Goal: Task Accomplishment & Management: Manage account settings

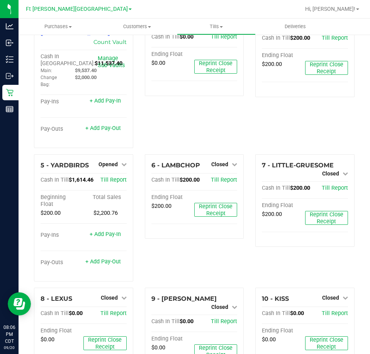
scroll to position [116, 0]
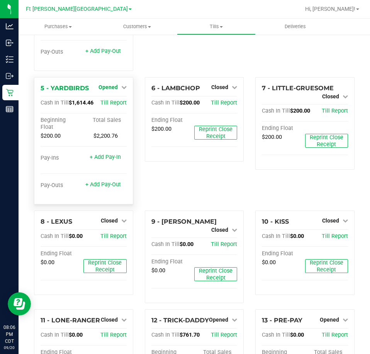
click at [105, 84] on span "Opened" at bounding box center [107, 87] width 19 height 6
click at [114, 100] on link "Close Till" at bounding box center [108, 103] width 21 height 6
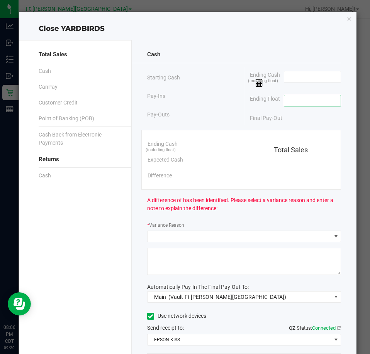
click at [312, 98] on input at bounding box center [312, 100] width 57 height 11
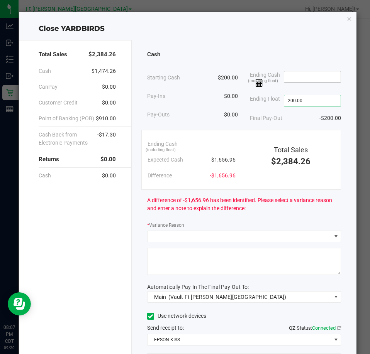
type input "$200.00"
click at [306, 76] on input at bounding box center [312, 76] width 57 height 11
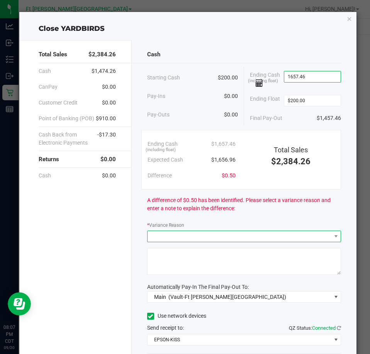
type input "$1,657.46"
click at [236, 234] on span at bounding box center [238, 236] width 183 height 11
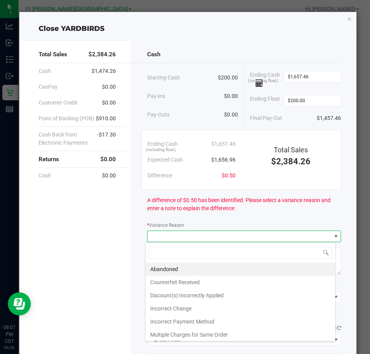
click at [236, 233] on span at bounding box center [238, 236] width 183 height 11
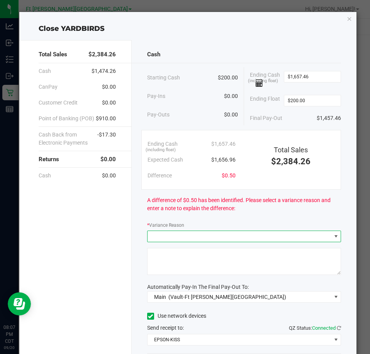
click at [202, 236] on span at bounding box center [238, 236] width 183 height 11
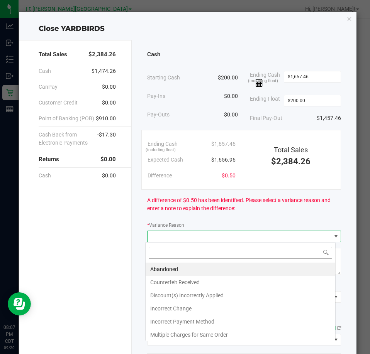
scroll to position [12, 191]
click at [166, 270] on li "Abandoned" at bounding box center [241, 269] width 190 height 13
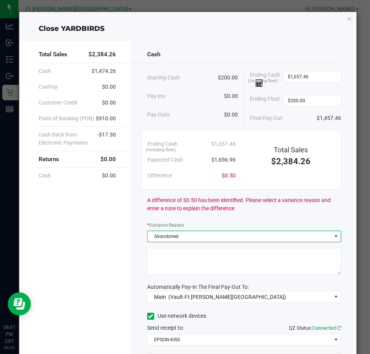
click at [180, 259] on textarea at bounding box center [244, 261] width 194 height 27
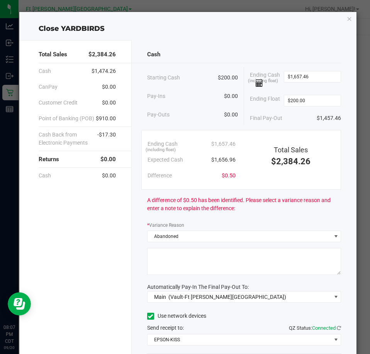
click at [180, 259] on textarea at bounding box center [244, 261] width 194 height 27
type textarea "T"
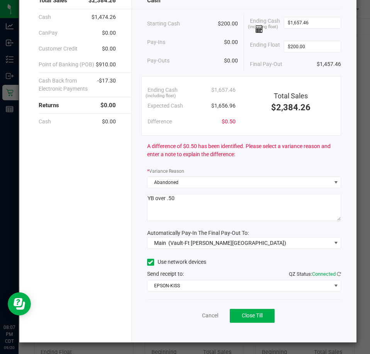
scroll to position [54, 0]
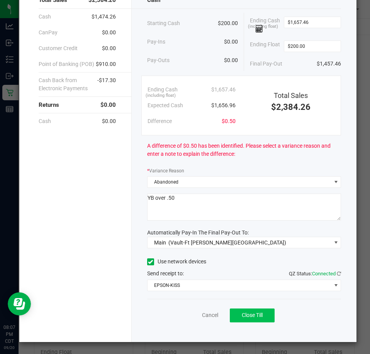
type textarea "YB over .50"
click at [259, 318] on span "Close Till" at bounding box center [252, 315] width 21 height 6
click at [192, 317] on link "Dismiss" at bounding box center [193, 316] width 19 height 8
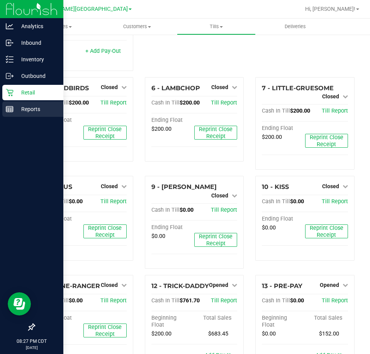
click at [31, 109] on p "Reports" at bounding box center [37, 109] width 46 height 9
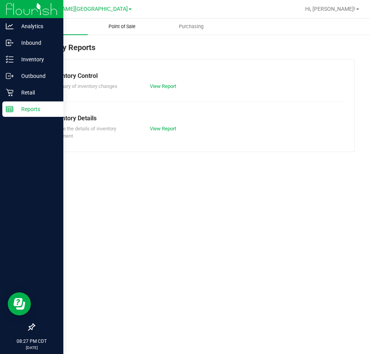
click at [124, 27] on span "Point of Sale" at bounding box center [122, 26] width 48 height 7
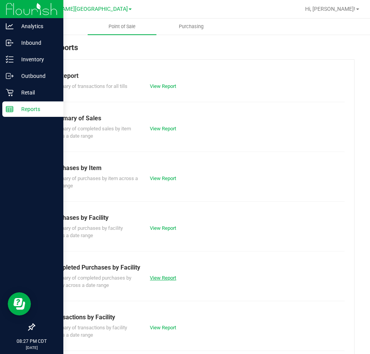
click at [175, 279] on link "View Report" at bounding box center [163, 278] width 26 height 6
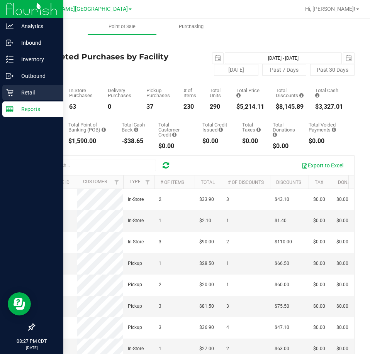
click at [25, 91] on p "Retail" at bounding box center [37, 92] width 46 height 9
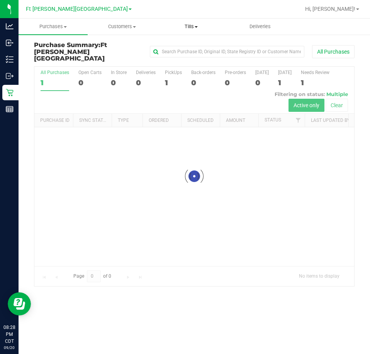
click at [188, 29] on span "Tills" at bounding box center [191, 26] width 68 height 7
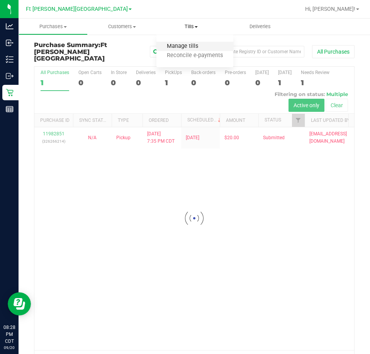
click at [187, 47] on span "Manage tills" at bounding box center [182, 46] width 52 height 7
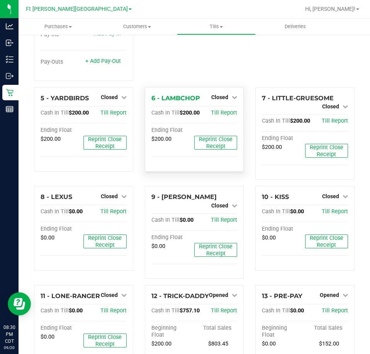
scroll to position [116, 0]
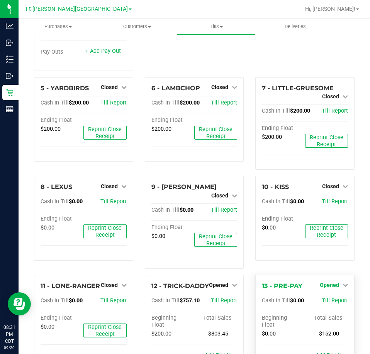
click at [322, 282] on span "Opened" at bounding box center [329, 285] width 19 height 6
click at [333, 298] on link "Close Till" at bounding box center [330, 301] width 21 height 6
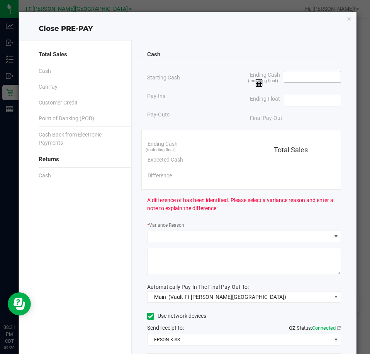
click at [291, 78] on input at bounding box center [312, 76] width 57 height 11
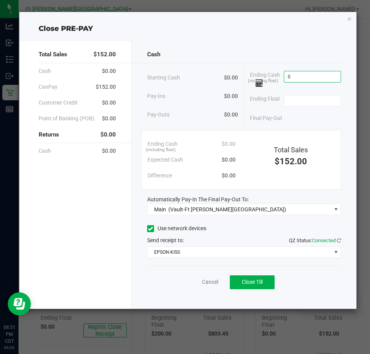
type input "$0.00"
click at [294, 102] on input at bounding box center [312, 100] width 57 height 11
type input "$0.00"
click at [270, 284] on button "Close Till" at bounding box center [252, 283] width 45 height 14
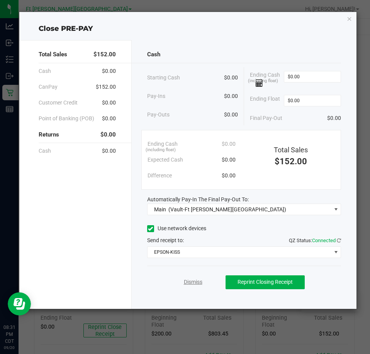
click at [196, 281] on link "Dismiss" at bounding box center [193, 282] width 19 height 8
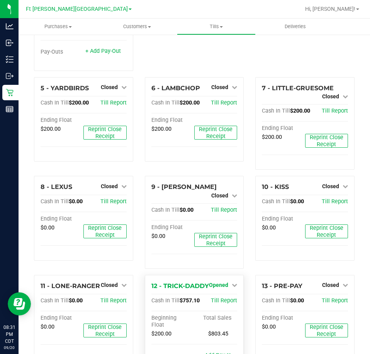
click at [213, 282] on span "Opened" at bounding box center [218, 285] width 19 height 6
click at [214, 298] on link "Close Till" at bounding box center [219, 301] width 21 height 6
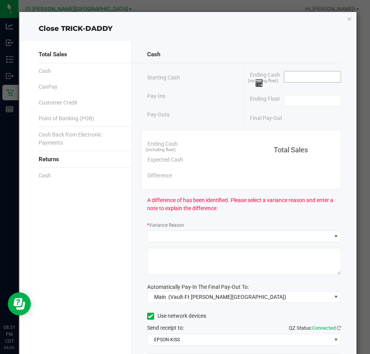
click at [295, 76] on input at bounding box center [312, 76] width 57 height 11
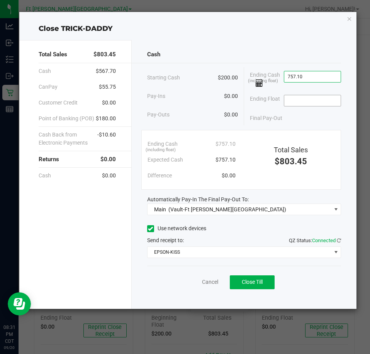
type input "$757.10"
click at [300, 98] on input at bounding box center [312, 100] width 57 height 11
type input "$200.00"
click at [275, 281] on button "Close Till" at bounding box center [252, 283] width 45 height 14
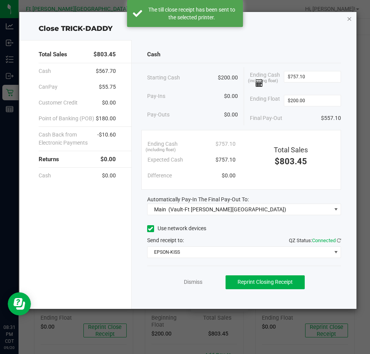
click at [350, 20] on icon "button" at bounding box center [349, 18] width 5 height 9
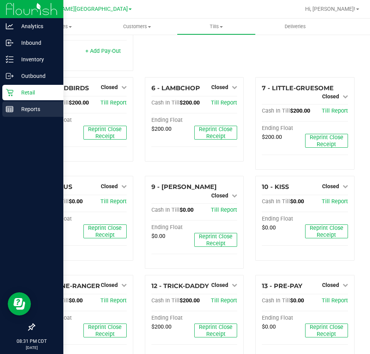
click at [27, 112] on p "Reports" at bounding box center [37, 109] width 46 height 9
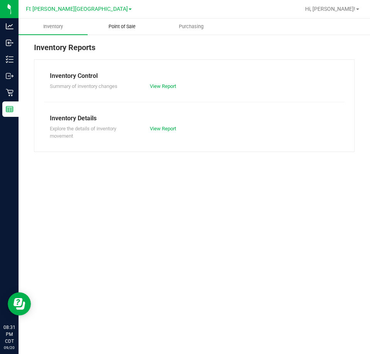
click at [124, 28] on span "Point of Sale" at bounding box center [122, 26] width 48 height 7
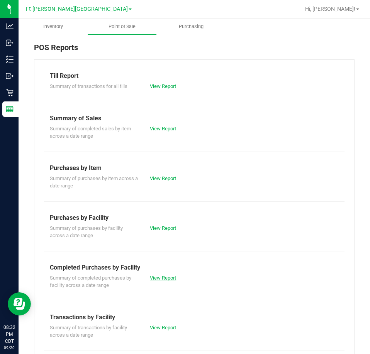
click at [159, 280] on link "View Report" at bounding box center [163, 278] width 26 height 6
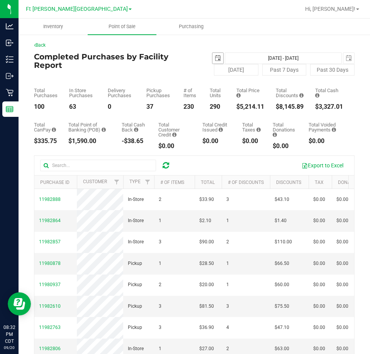
click at [215, 57] on span "select" at bounding box center [218, 58] width 6 height 6
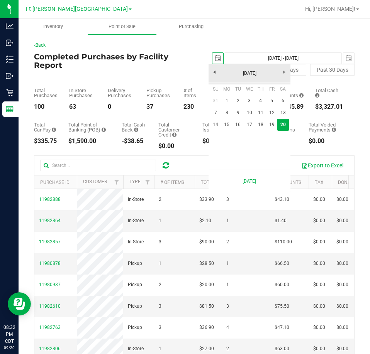
scroll to position [0, 19]
click at [213, 125] on link "14" at bounding box center [215, 125] width 11 height 12
type input "2025-09-14"
type input "Sep 14, 2025 - Sep 20, 2025"
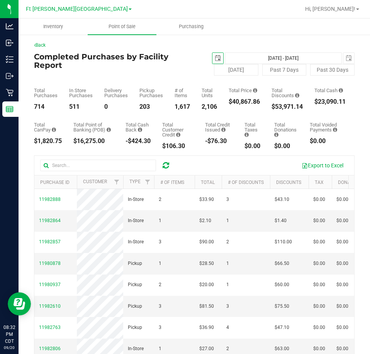
click at [215, 59] on span "select" at bounding box center [218, 58] width 6 height 6
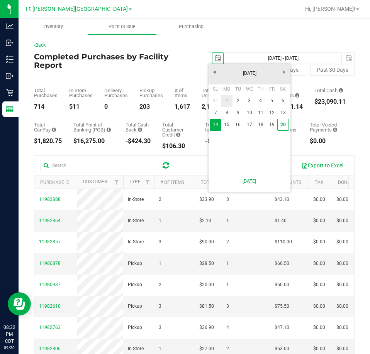
click at [225, 105] on link "1" at bounding box center [226, 101] width 11 height 12
type input "2025-09-01"
type input "Sep 1, 2025 - Sep 20, 2025"
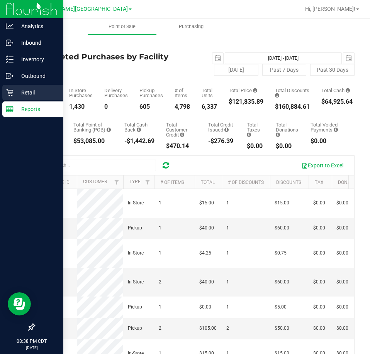
click at [30, 93] on p "Retail" at bounding box center [37, 92] width 46 height 9
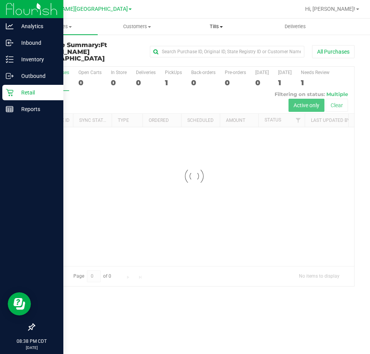
click at [216, 29] on span "Tills" at bounding box center [216, 26] width 78 height 7
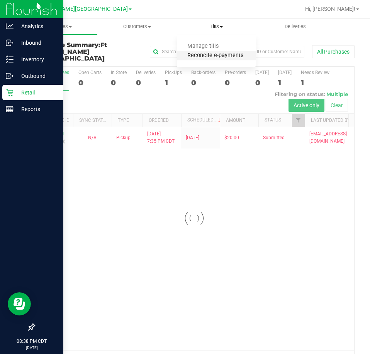
click at [205, 56] on span "Reconcile e-payments" at bounding box center [215, 56] width 77 height 7
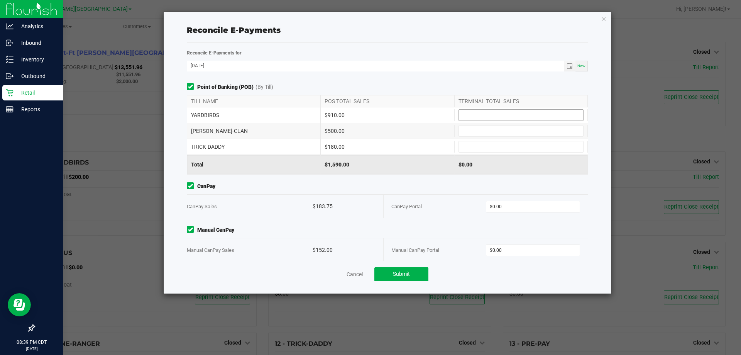
click at [370, 114] on input at bounding box center [521, 115] width 124 height 11
type input "$910.00"
type input "$500.00"
type input "$180.00"
type input "$183.75"
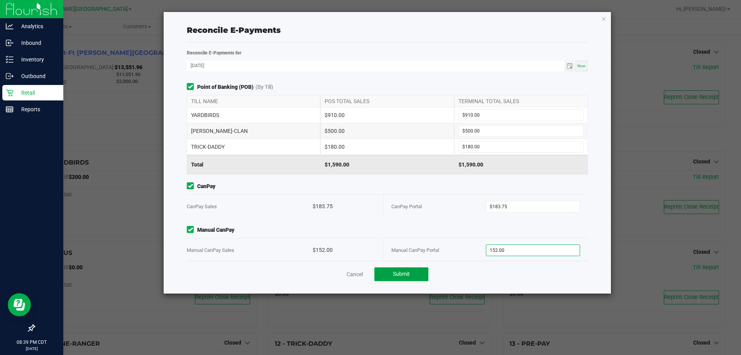
type input "$152.00"
click at [370, 276] on span "Submit" at bounding box center [401, 274] width 17 height 6
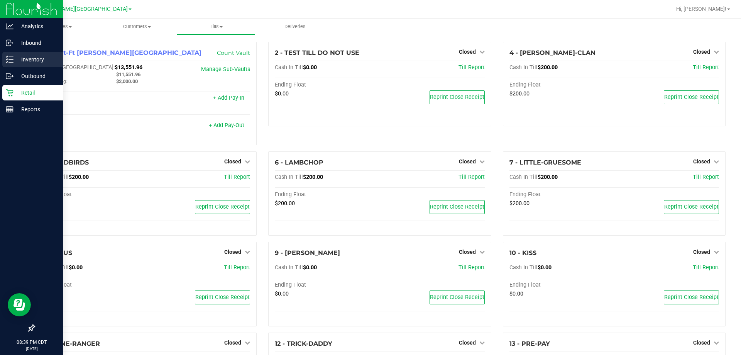
click at [29, 59] on p "Inventory" at bounding box center [37, 59] width 46 height 9
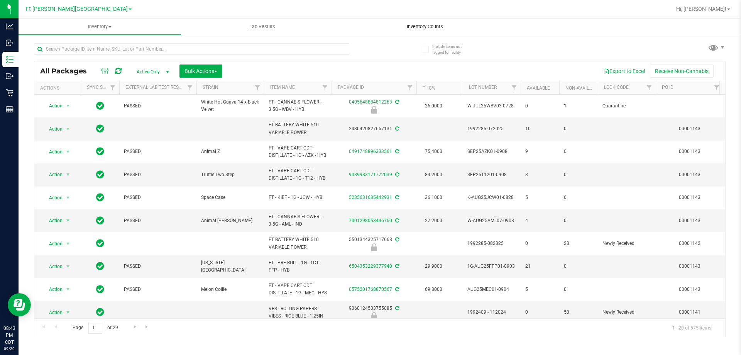
click at [370, 27] on span "Inventory Counts" at bounding box center [425, 26] width 57 height 7
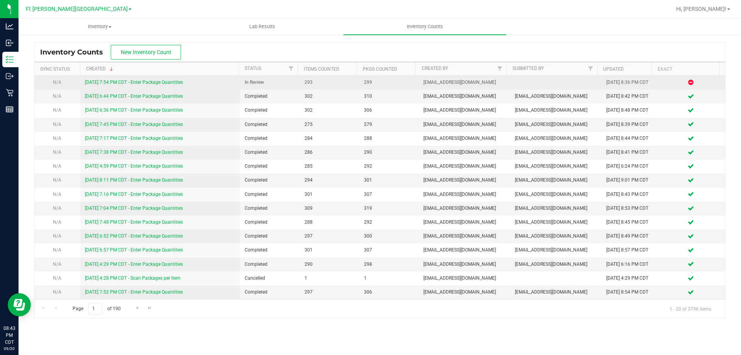
click at [154, 80] on link "[DATE] 7:54 PM CDT - Enter Package Quantities" at bounding box center [134, 82] width 98 height 5
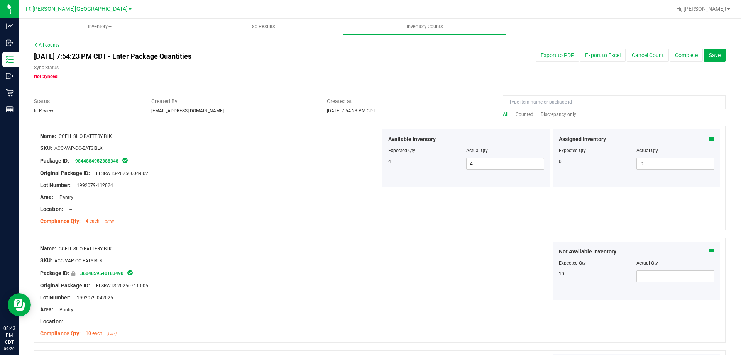
click at [370, 116] on span "Discrepancy only" at bounding box center [559, 114] width 36 height 5
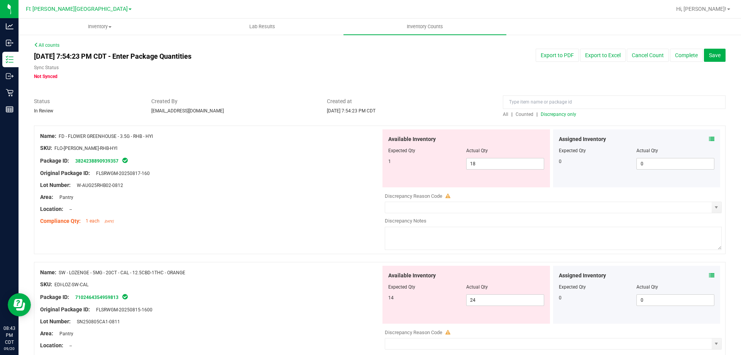
click at [370, 139] on icon at bounding box center [711, 138] width 5 height 5
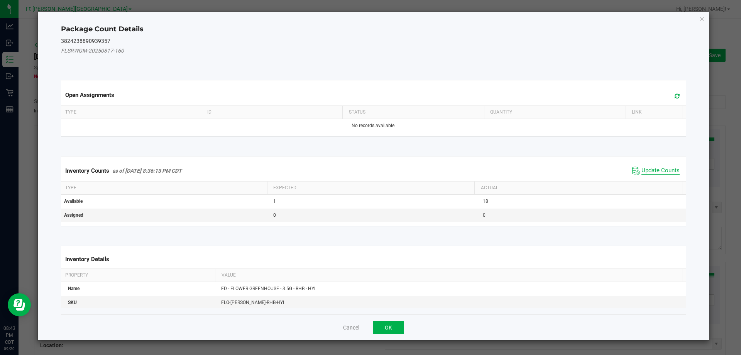
click at [370, 173] on span "Update Counts" at bounding box center [661, 171] width 38 height 8
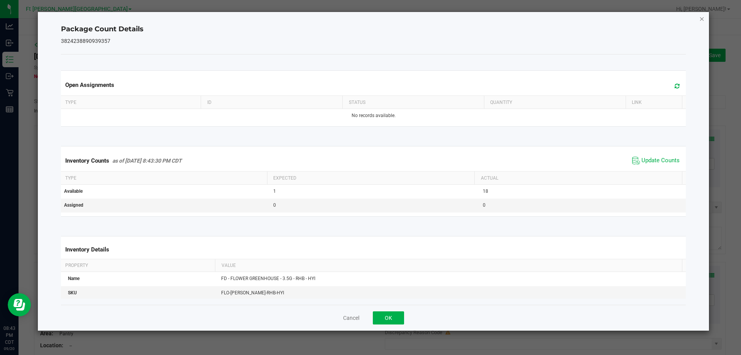
click at [370, 19] on icon "Close" at bounding box center [702, 18] width 5 height 9
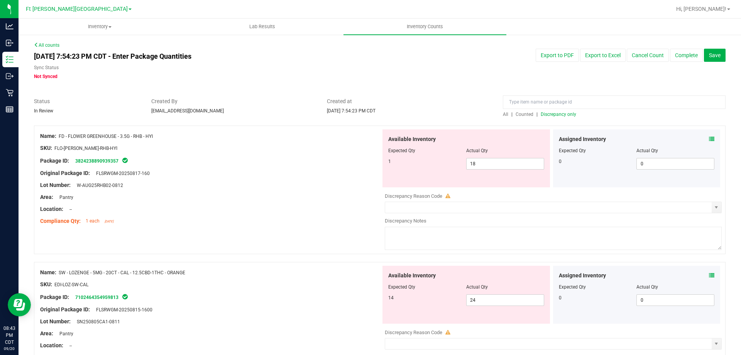
click at [370, 277] on icon at bounding box center [711, 275] width 5 height 5
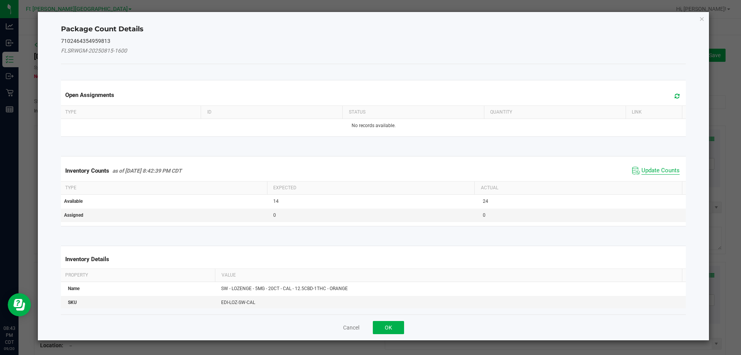
click at [370, 172] on span "Update Counts" at bounding box center [661, 171] width 38 height 8
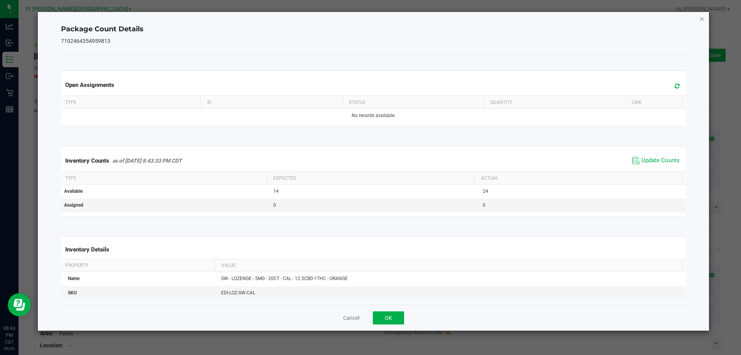
click at [370, 19] on icon "Close" at bounding box center [702, 18] width 5 height 9
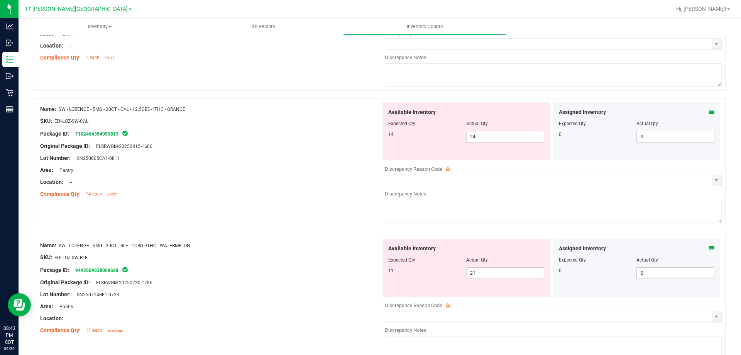
scroll to position [232, 0]
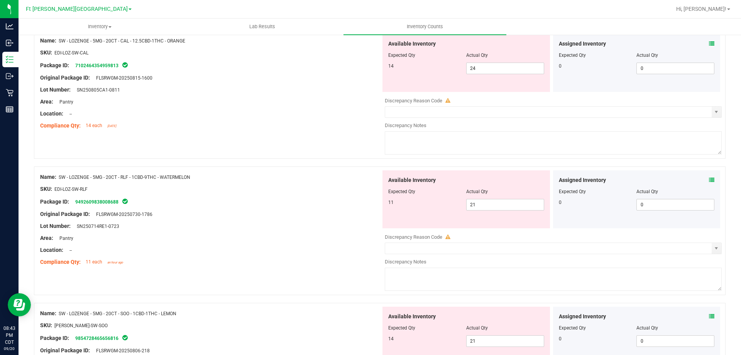
click at [370, 181] on div "Assigned Inventory Expected Qty Actual Qty 0 0 0" at bounding box center [637, 199] width 168 height 58
click at [370, 180] on icon at bounding box center [711, 179] width 5 height 5
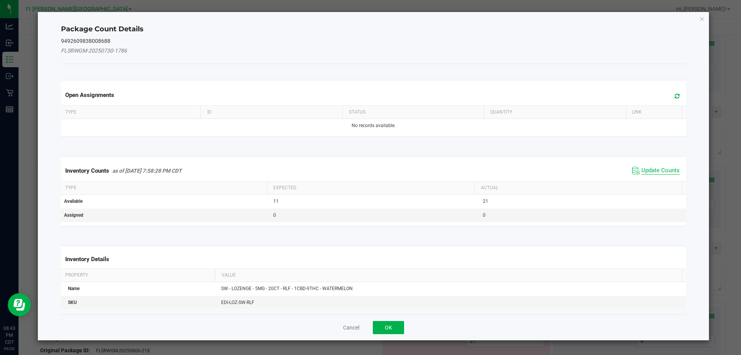
click at [370, 170] on span "Update Counts" at bounding box center [661, 171] width 38 height 8
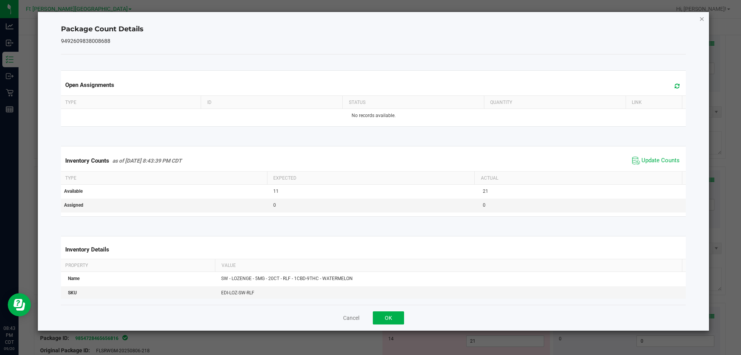
click at [370, 20] on icon "Close" at bounding box center [702, 18] width 5 height 9
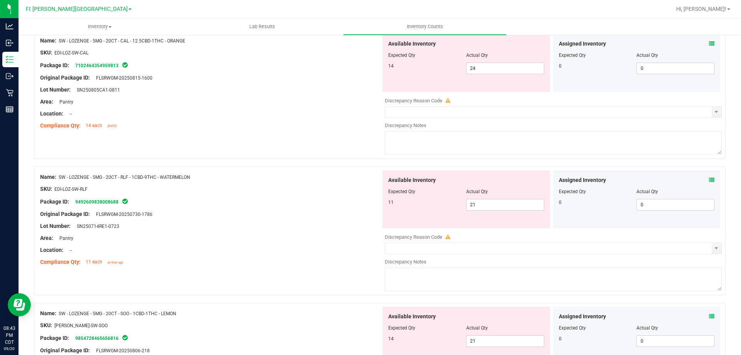
scroll to position [342, 0]
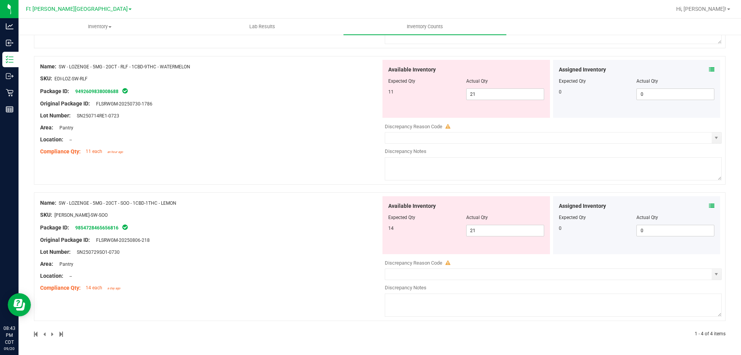
click at [370, 206] on icon at bounding box center [711, 205] width 5 height 5
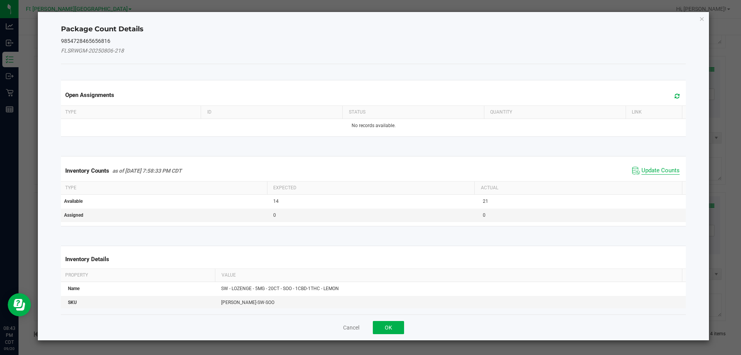
click at [370, 173] on span "Update Counts" at bounding box center [661, 171] width 38 height 8
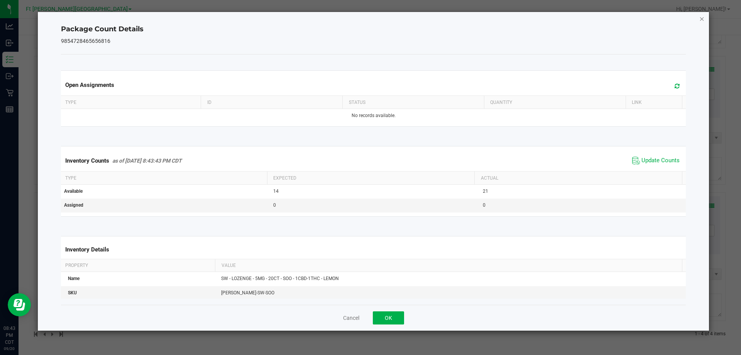
click at [370, 19] on icon "Close" at bounding box center [702, 18] width 5 height 9
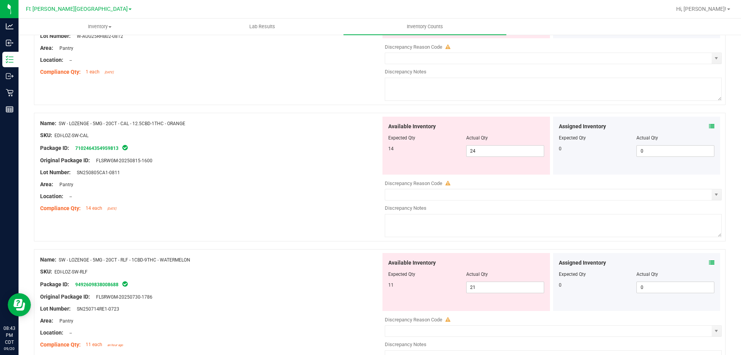
scroll to position [0, 0]
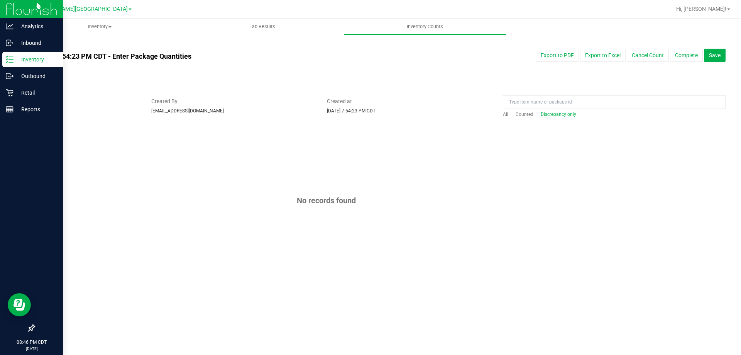
click at [23, 59] on p "Inventory" at bounding box center [37, 59] width 46 height 9
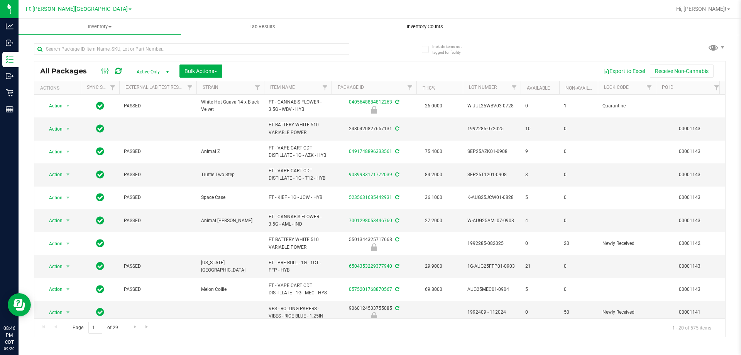
click at [422, 27] on span "Inventory Counts" at bounding box center [425, 26] width 57 height 7
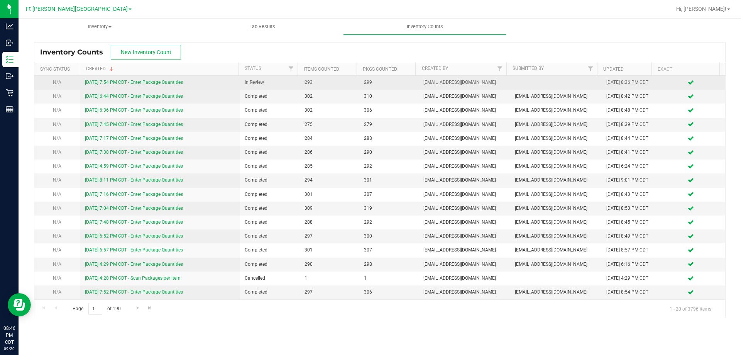
click at [154, 83] on link "[DATE] 7:54 PM CDT - Enter Package Quantities" at bounding box center [134, 82] width 98 height 5
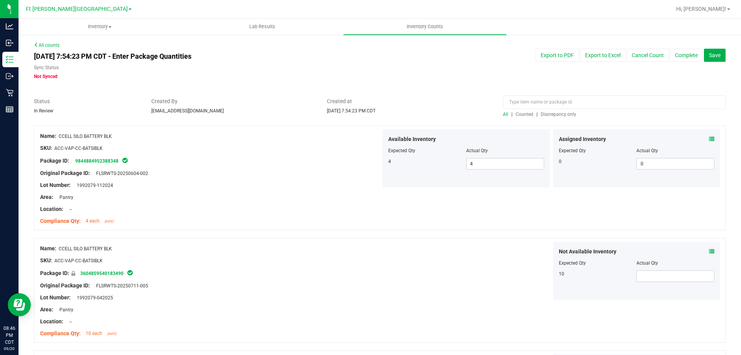
click at [563, 113] on span "Discrepancy only" at bounding box center [559, 114] width 36 height 5
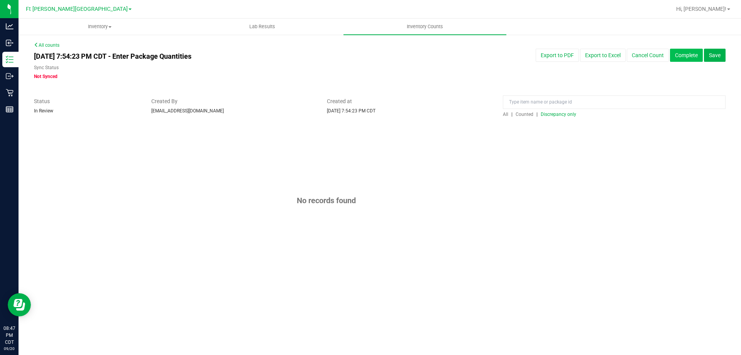
click at [698, 55] on button "Complete" at bounding box center [686, 55] width 33 height 13
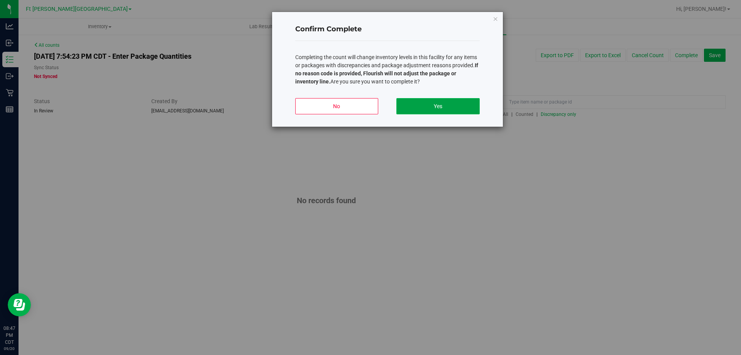
click at [471, 108] on button "Yes" at bounding box center [438, 106] width 83 height 16
